Goal: Obtain resource: Obtain resource

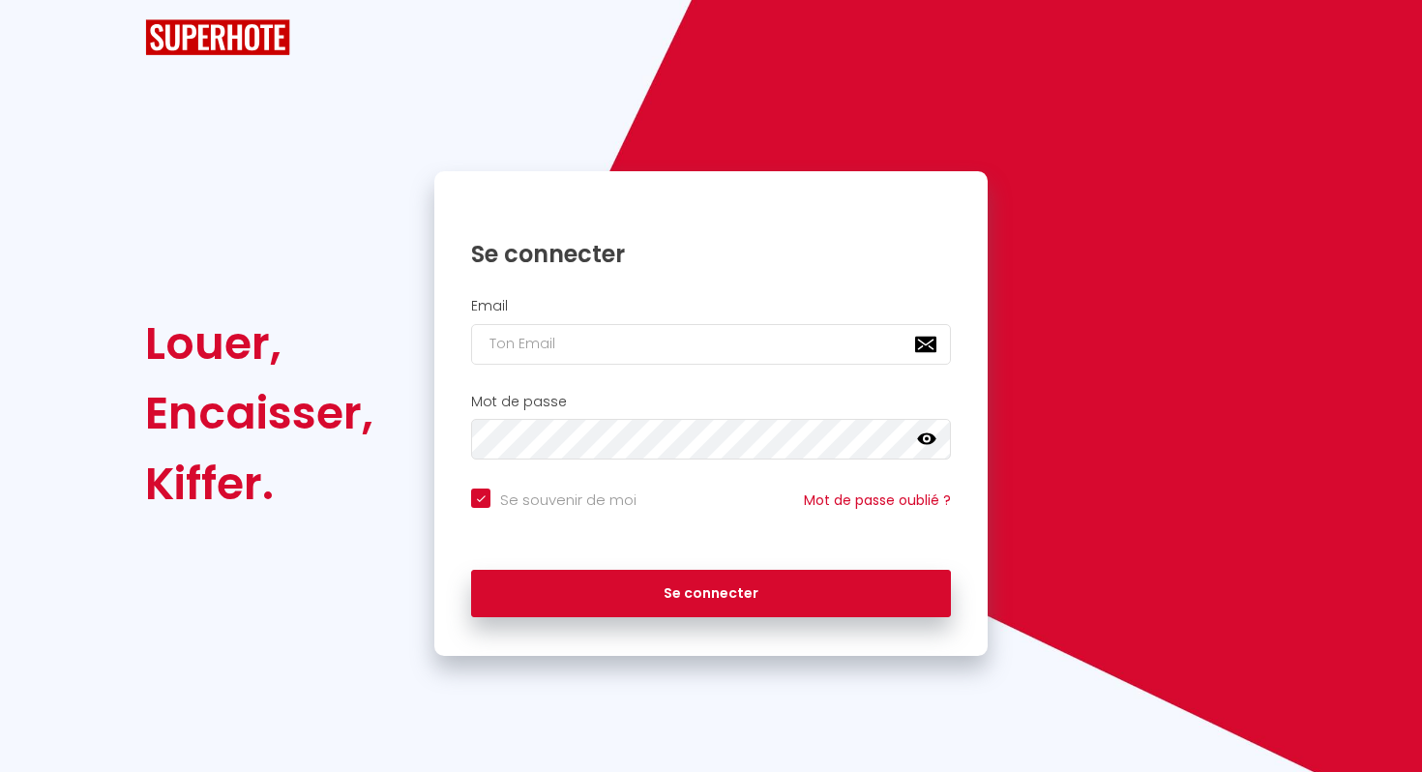
checkbox input "true"
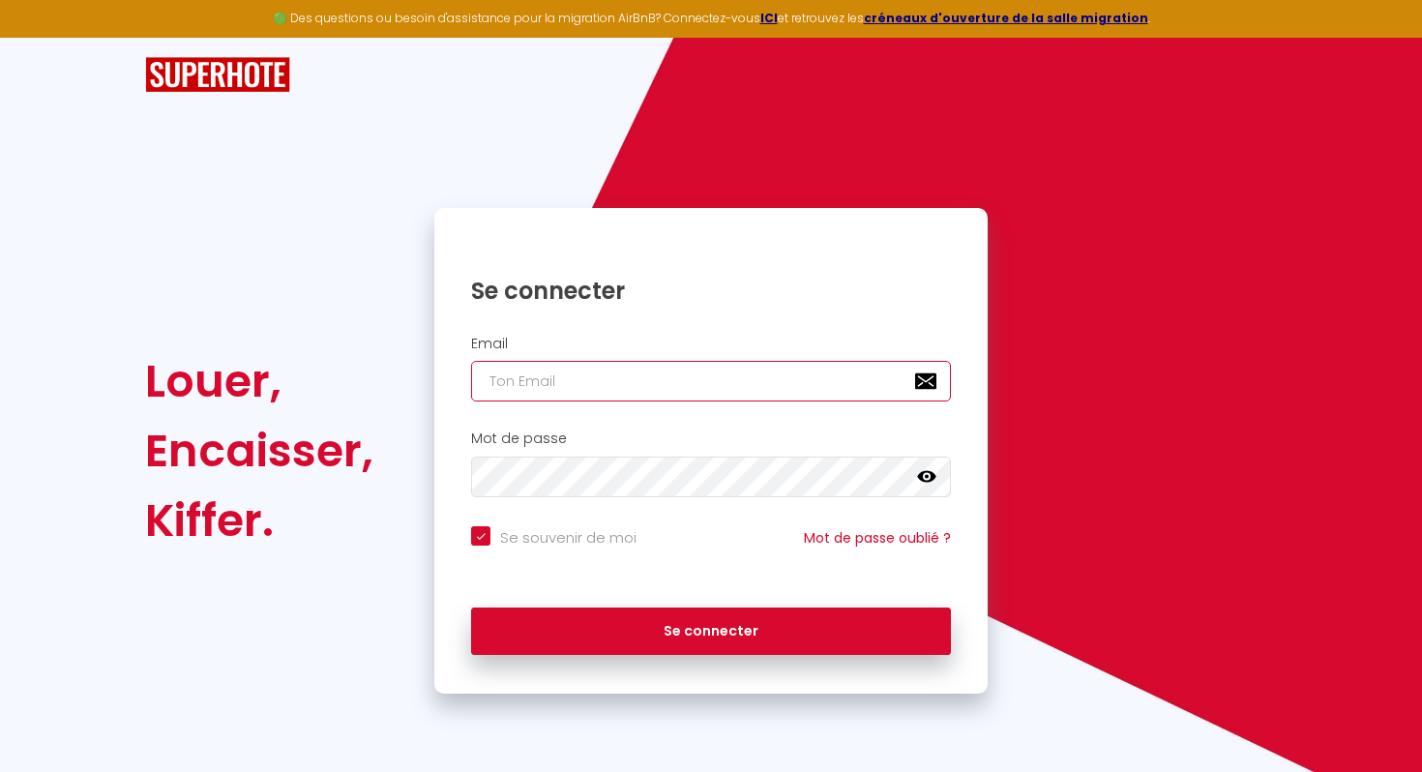
click at [519, 388] on input "email" at bounding box center [711, 381] width 480 height 41
type input "[PERSON_NAME][EMAIL_ADDRESS][PERSON_NAME][DOMAIN_NAME]"
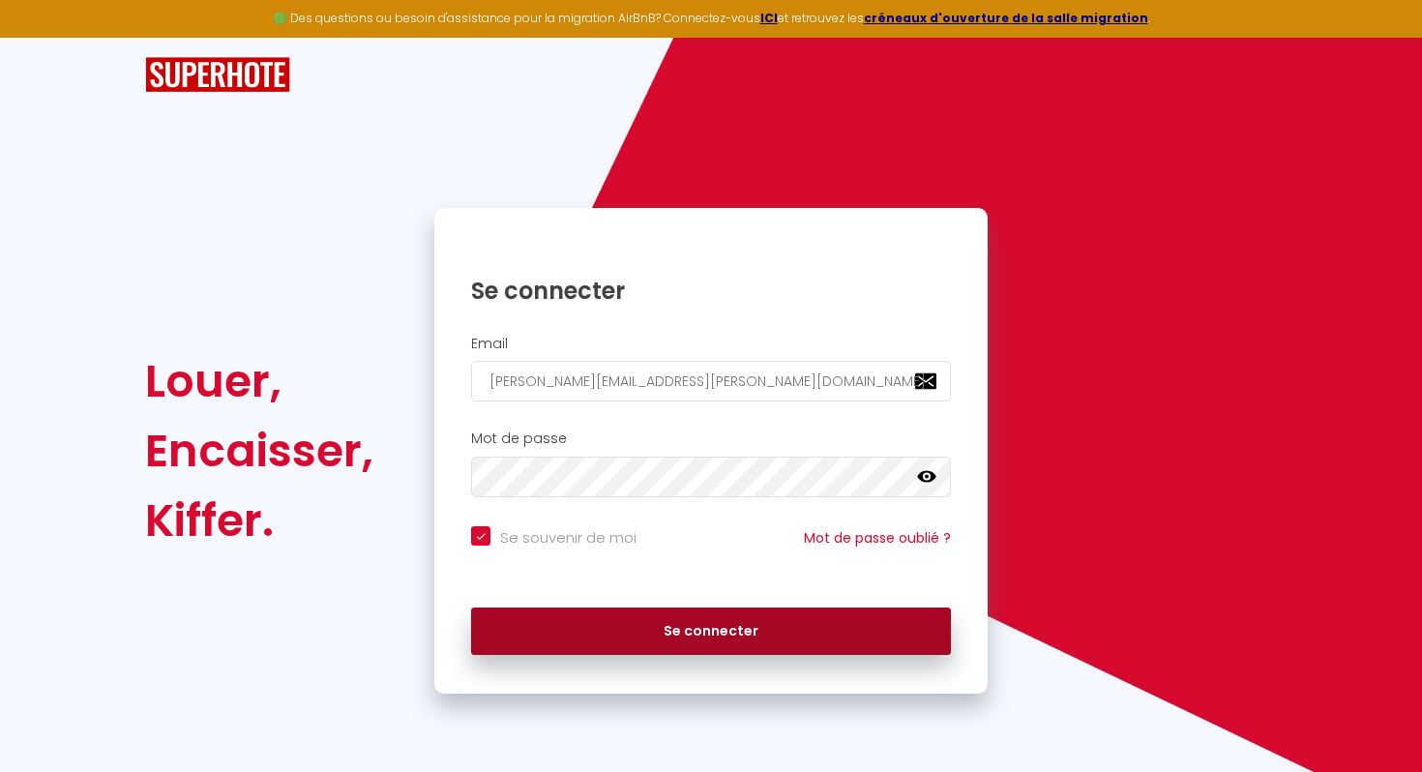
click at [686, 627] on button "Se connecter" at bounding box center [711, 632] width 480 height 48
checkbox input "true"
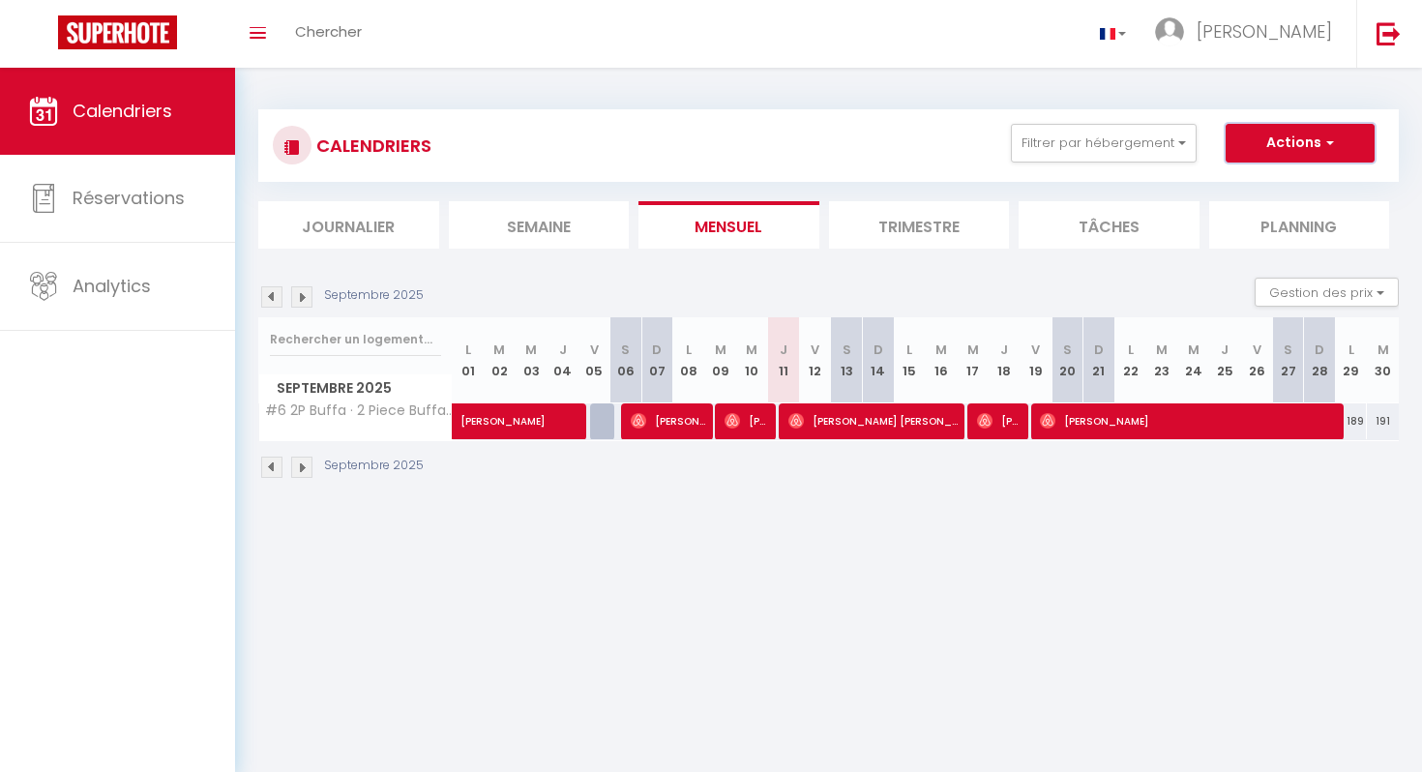
click at [1327, 140] on span "button" at bounding box center [1328, 142] width 12 height 19
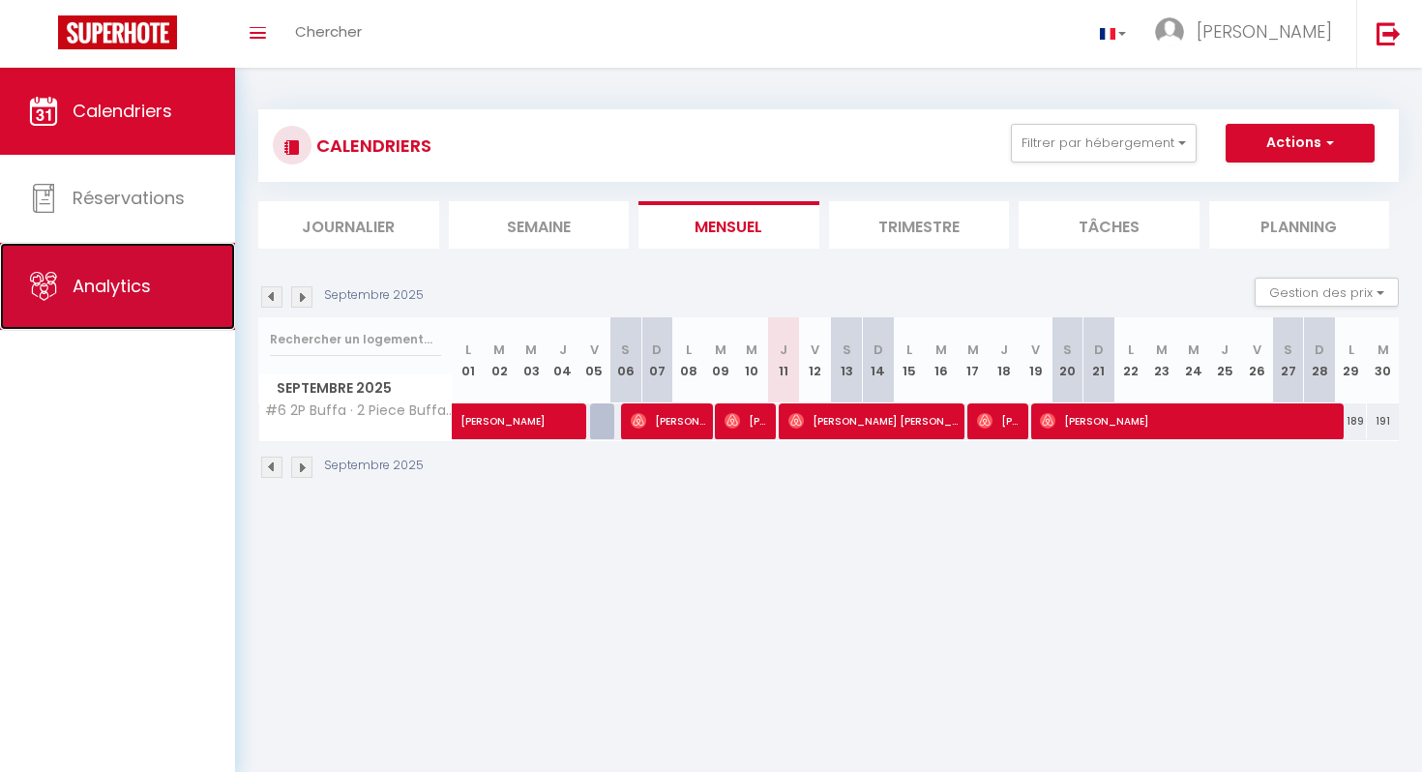
click at [113, 263] on link "Analytics" at bounding box center [117, 286] width 235 height 87
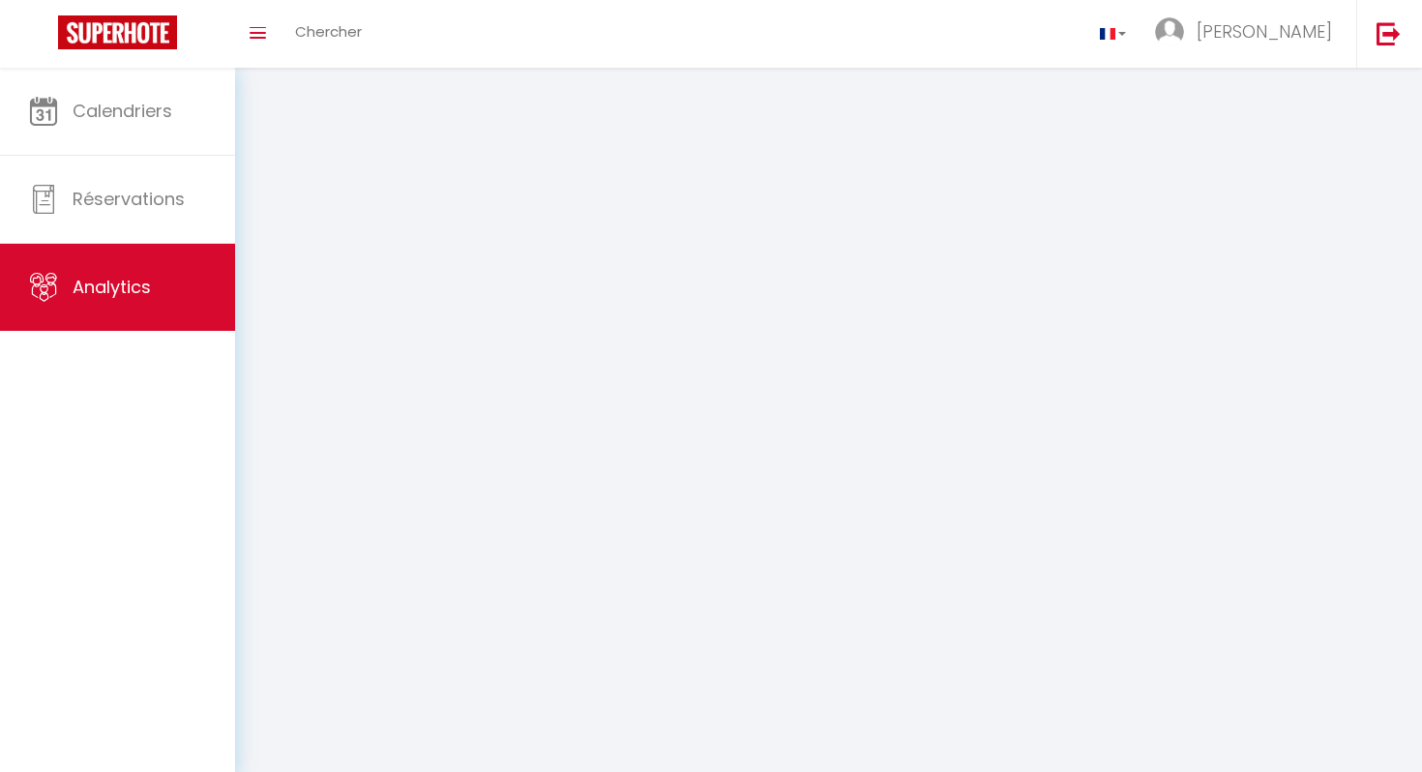
select select "2025"
select select "9"
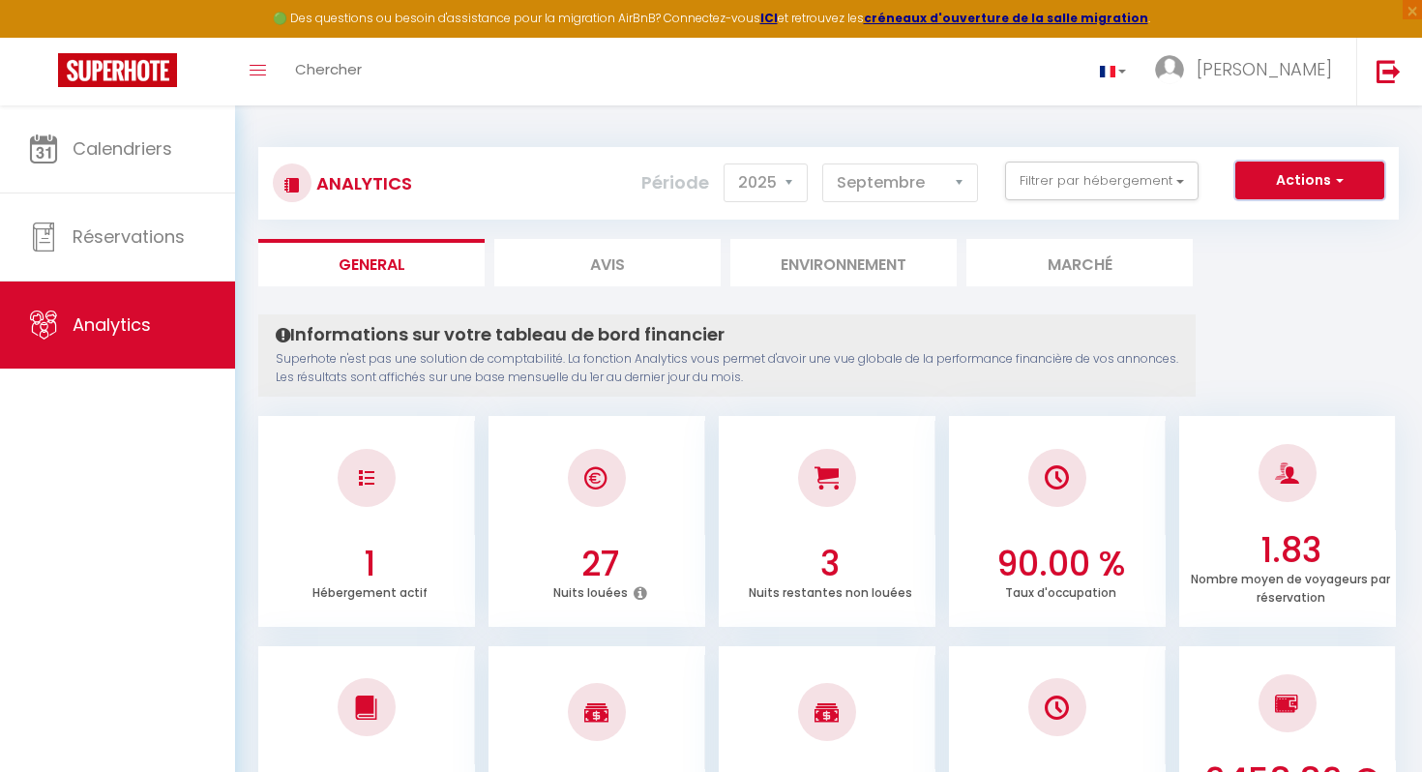
click at [1340, 183] on span "button" at bounding box center [1337, 179] width 12 height 19
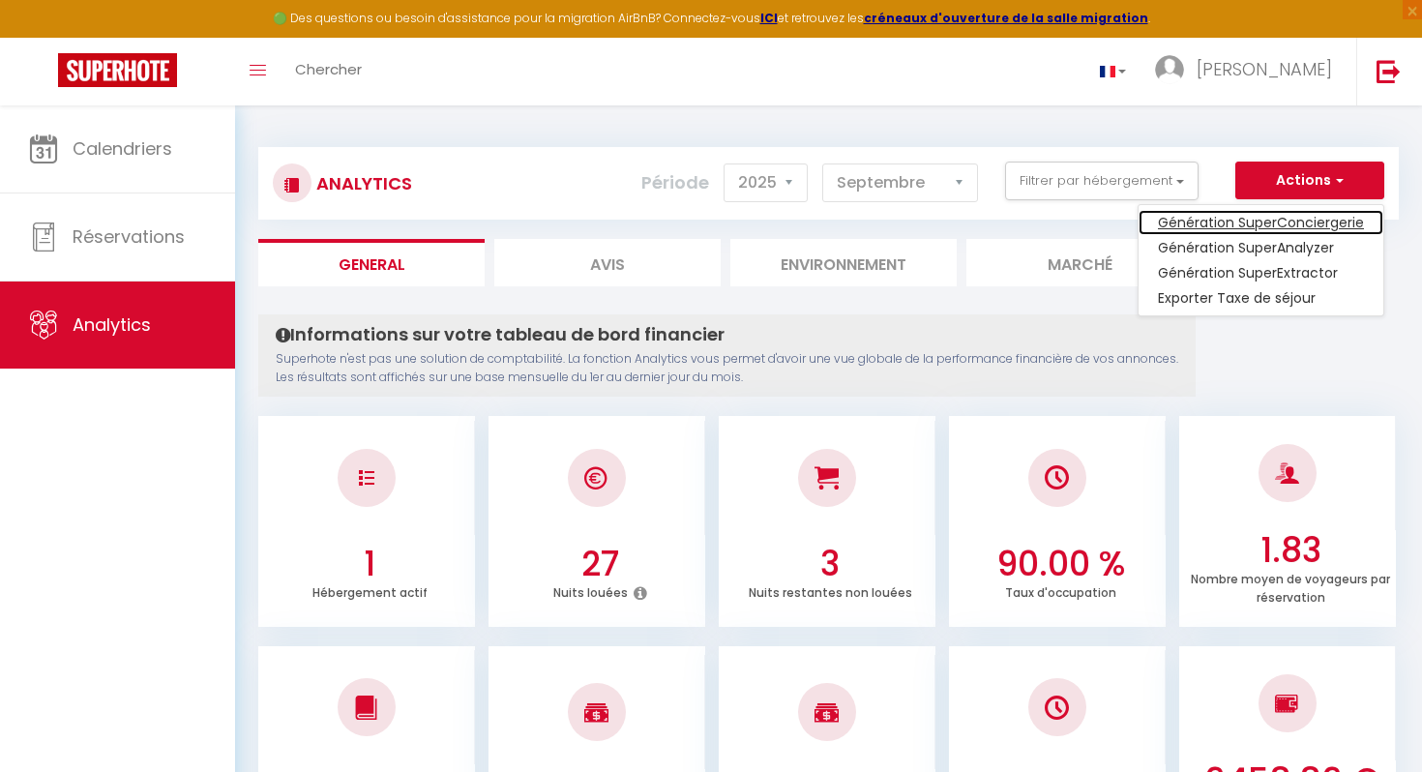
click at [1294, 223] on link "Génération SuperConciergerie" at bounding box center [1261, 222] width 245 height 25
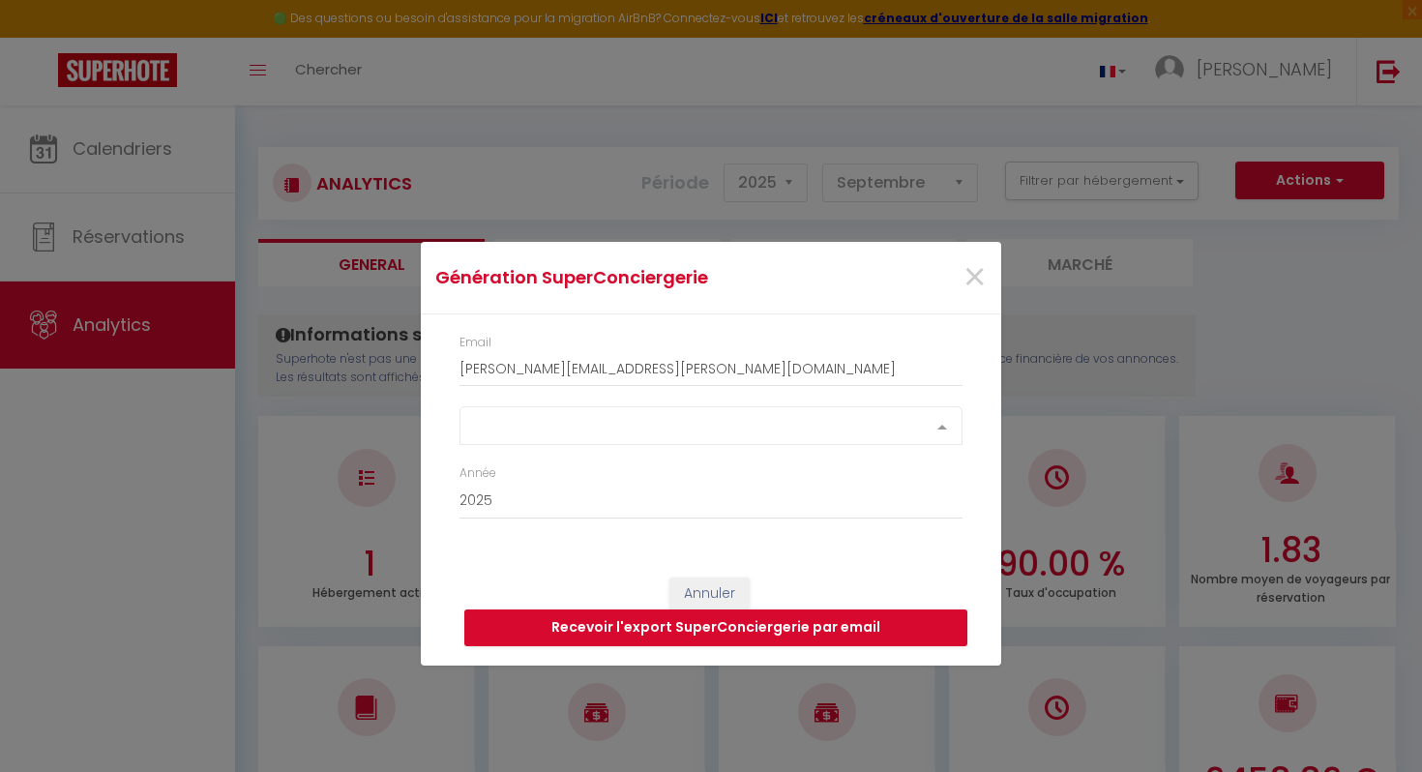
click at [546, 425] on div "Select option" at bounding box center [711, 425] width 503 height 39
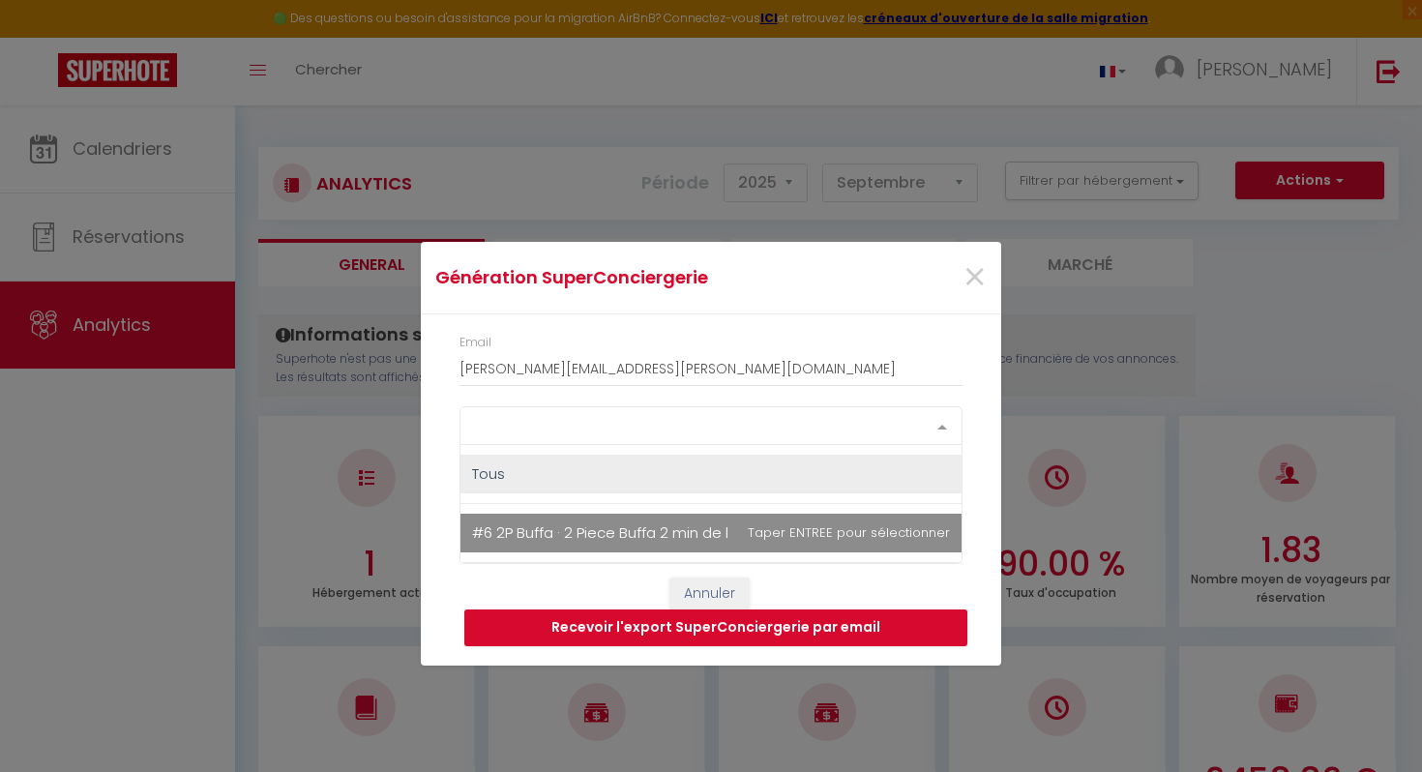
click at [536, 521] on span "#6 2P Buffa · 2 Piece Buffa 2 min de la mer,centrale/Clim&Balcon" at bounding box center [711, 533] width 501 height 39
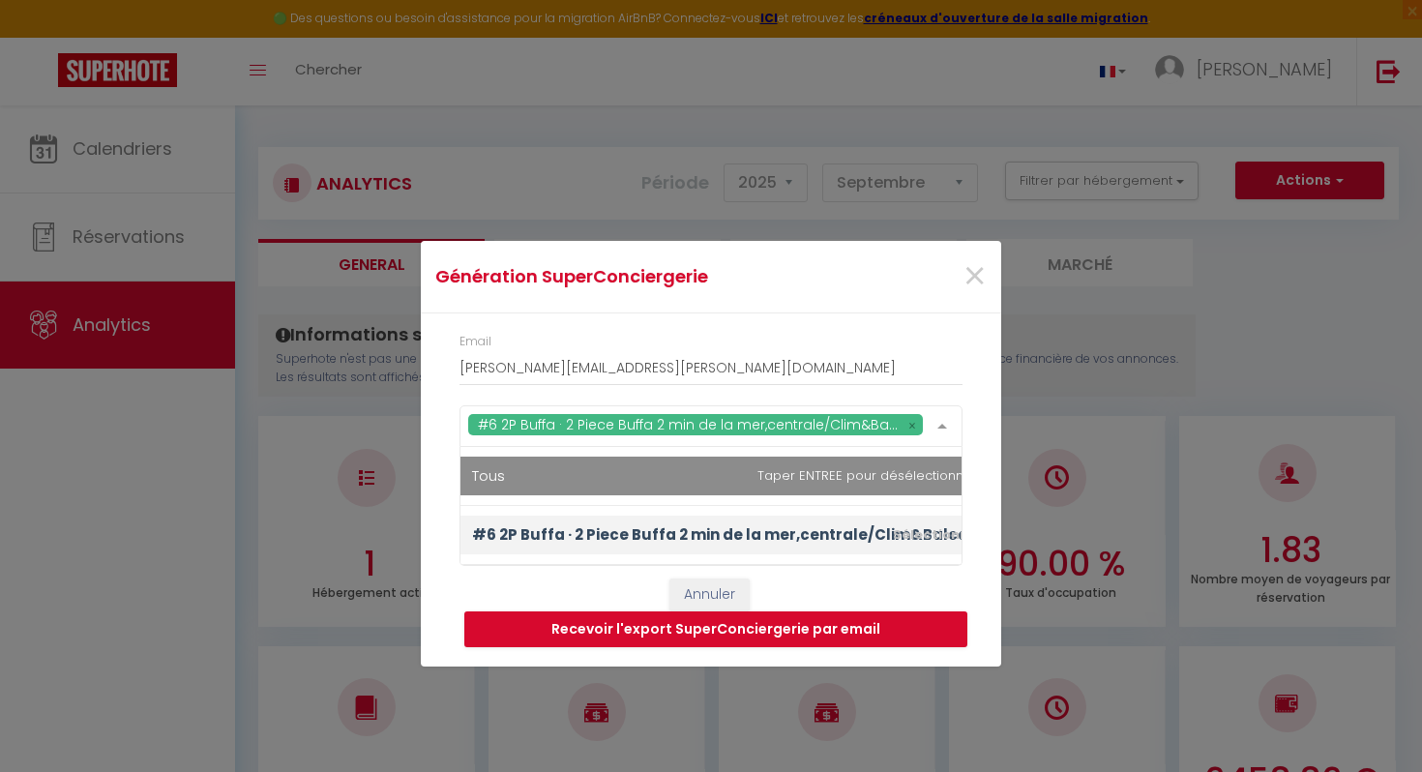
click at [771, 468] on span "Tous" at bounding box center [725, 476] width 528 height 39
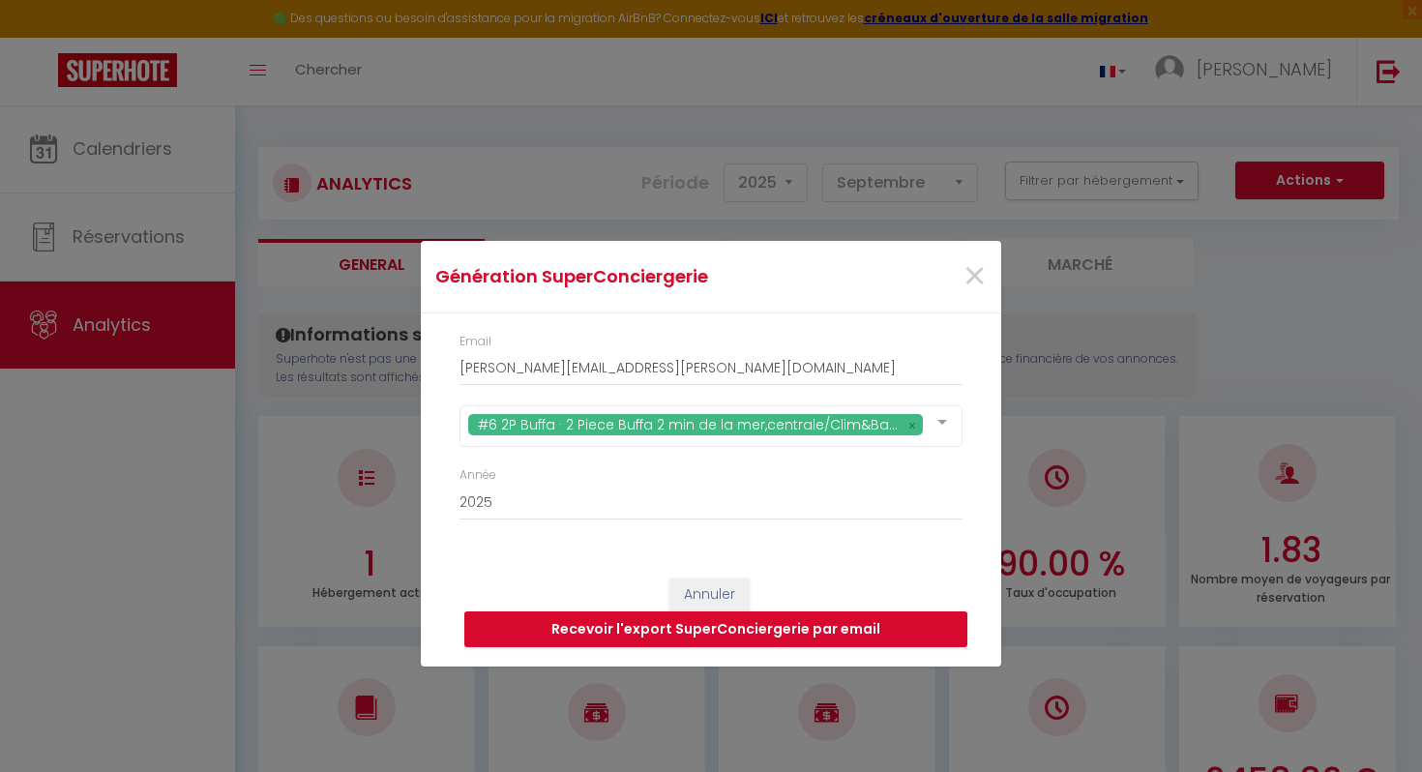
click at [941, 426] on div at bounding box center [942, 424] width 39 height 37
click at [738, 628] on button "Recevoir l'export SuperConciergerie par email" at bounding box center [715, 630] width 503 height 37
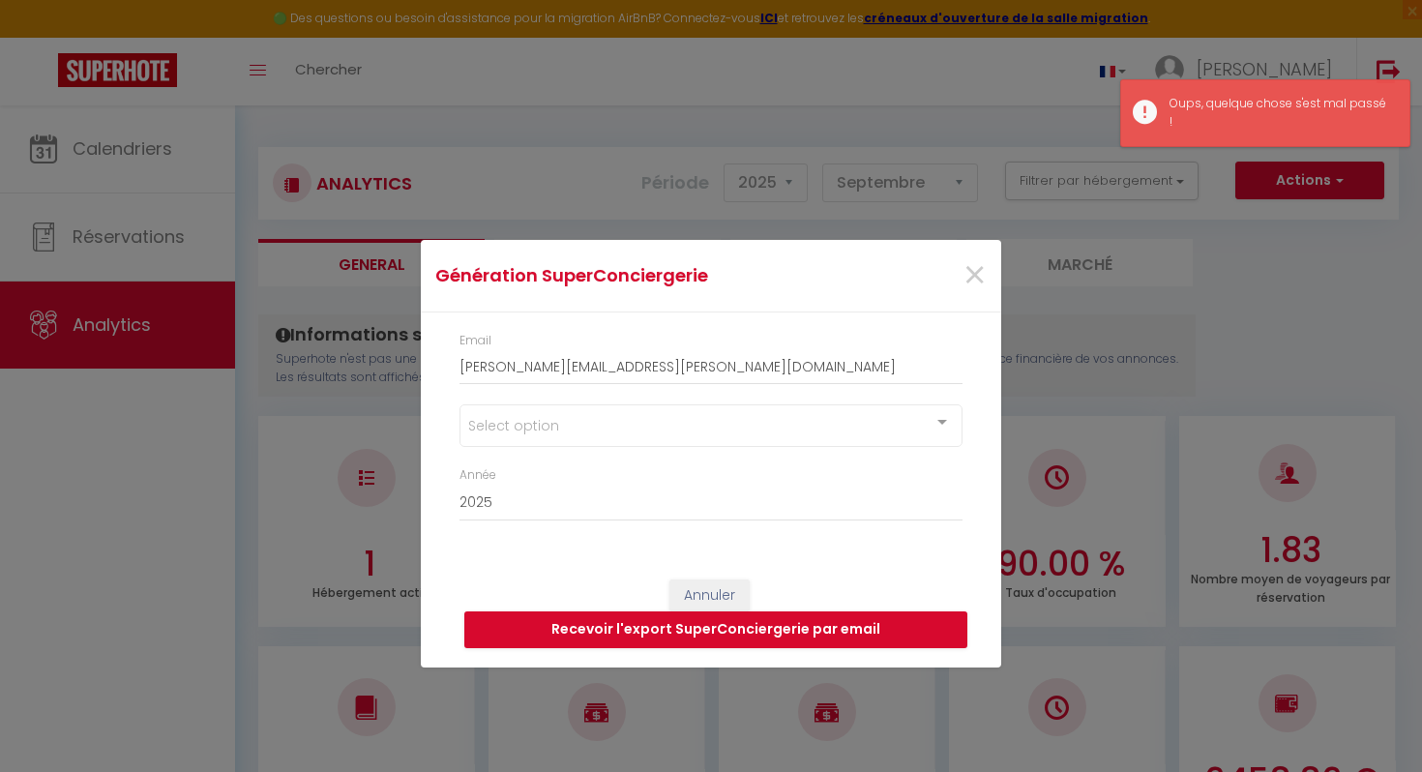
click at [612, 430] on div "Select option" at bounding box center [711, 425] width 503 height 43
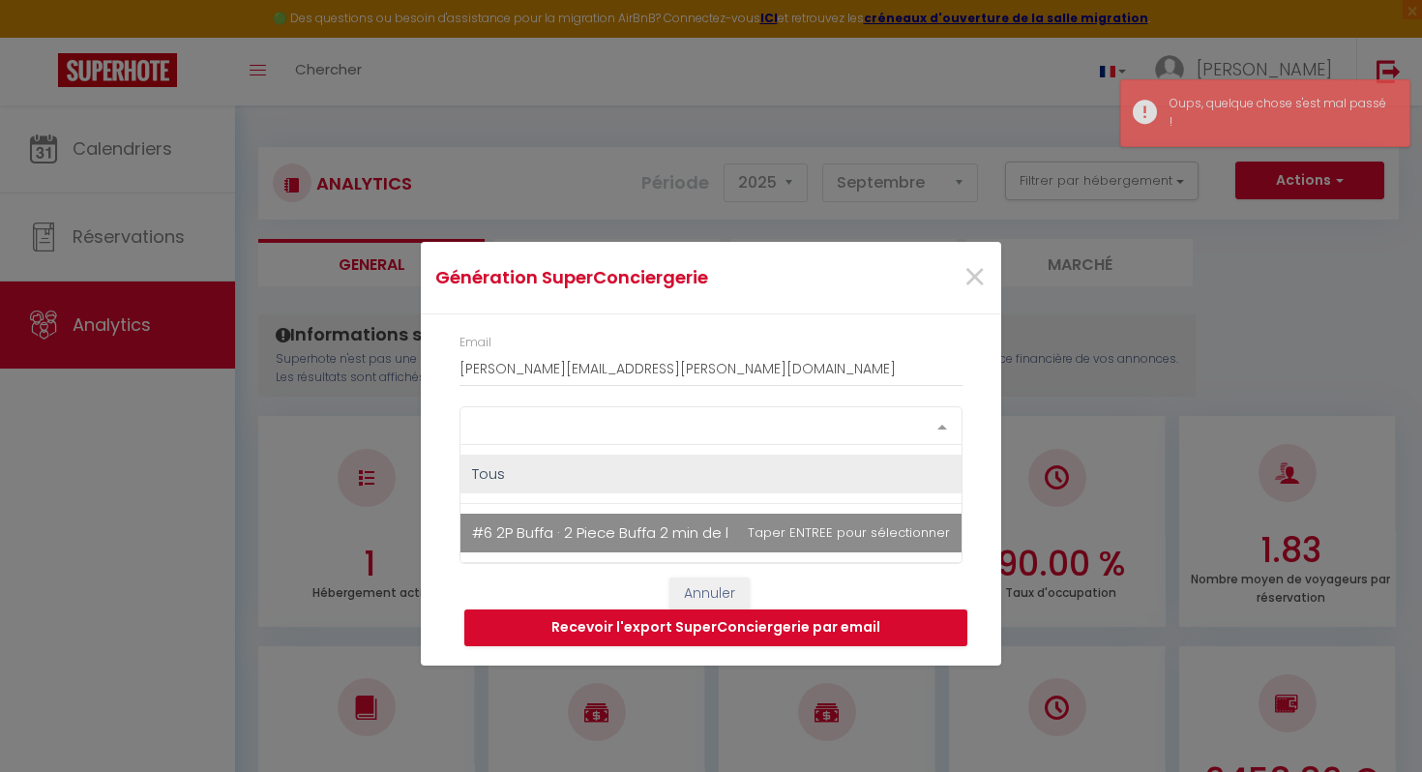
click at [611, 523] on span "#6 2P Buffa · 2 Piece Buffa 2 min de la mer,centrale/Clim&Balcon" at bounding box center [702, 533] width 461 height 20
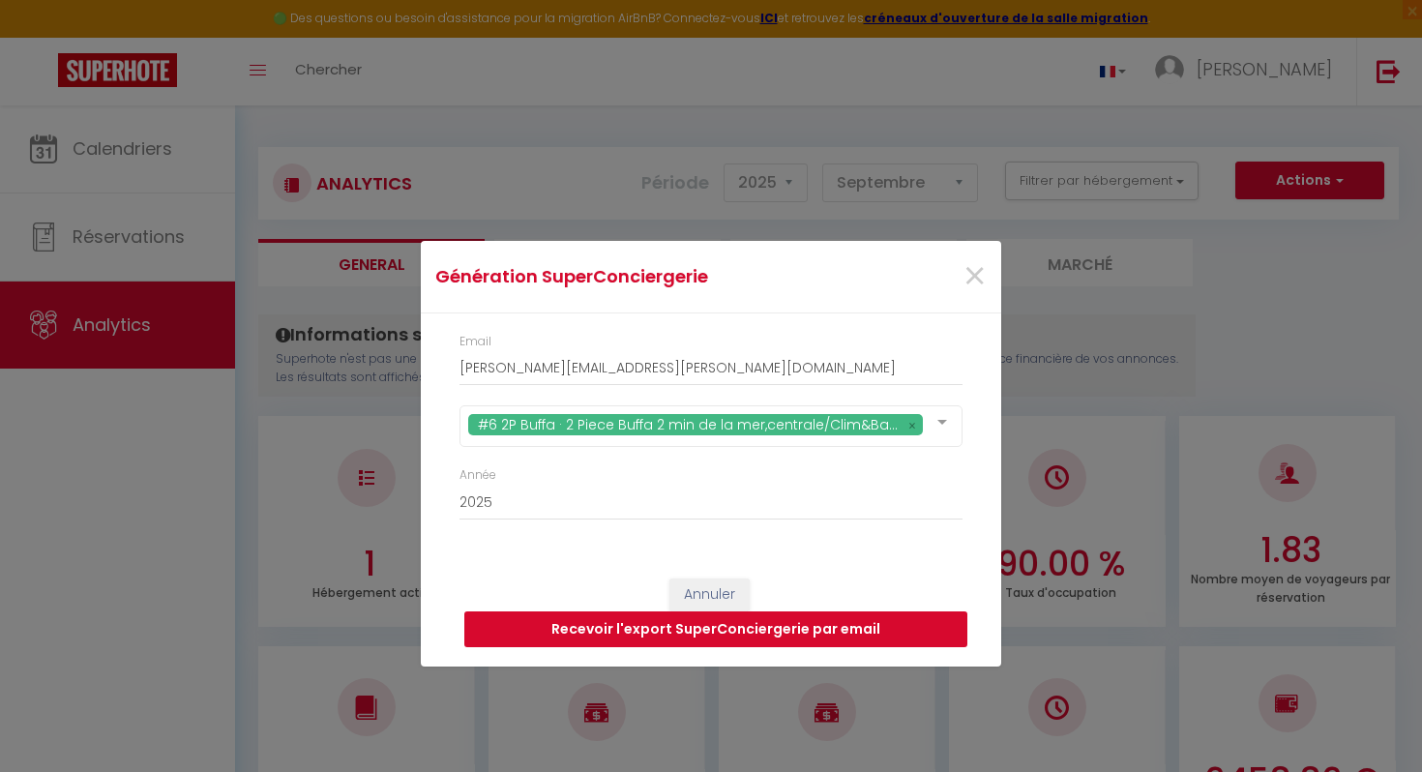
click at [628, 629] on button "Recevoir l'export SuperConciergerie par email" at bounding box center [715, 630] width 503 height 37
